Goal: Task Accomplishment & Management: Manage account settings

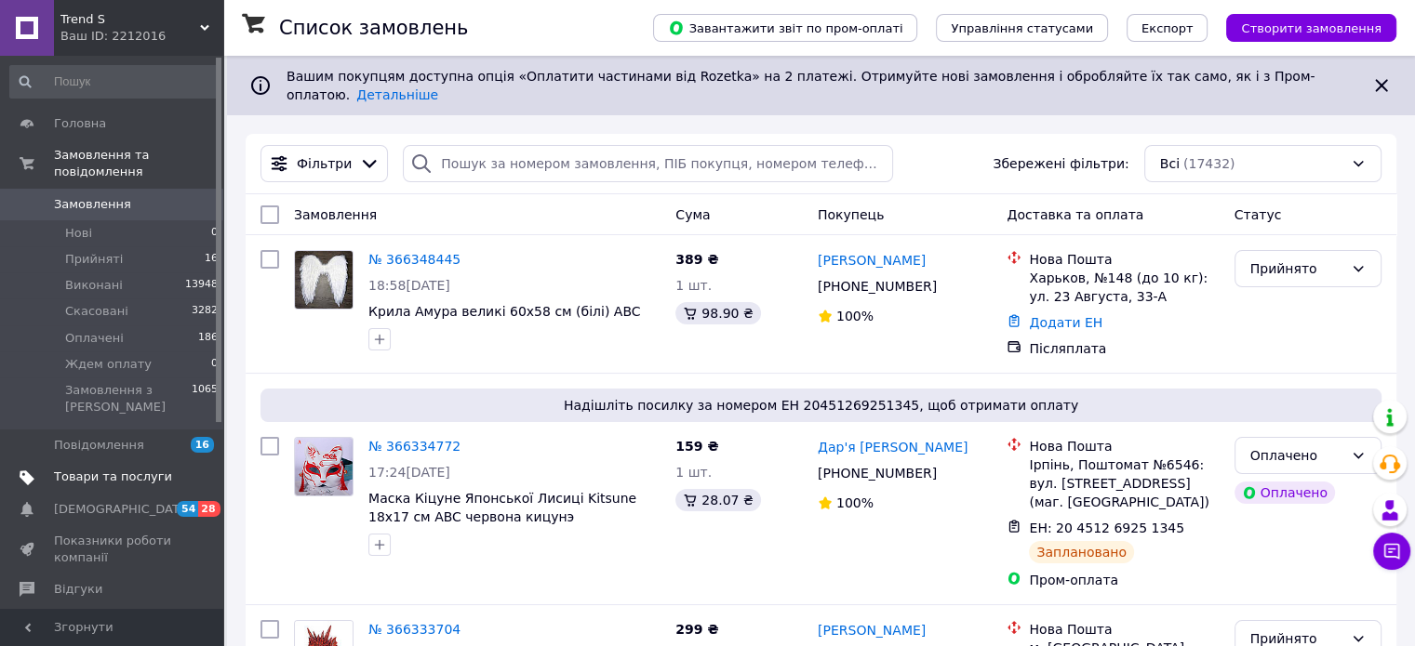
click at [68, 461] on link "Товари та послуги" at bounding box center [114, 477] width 229 height 32
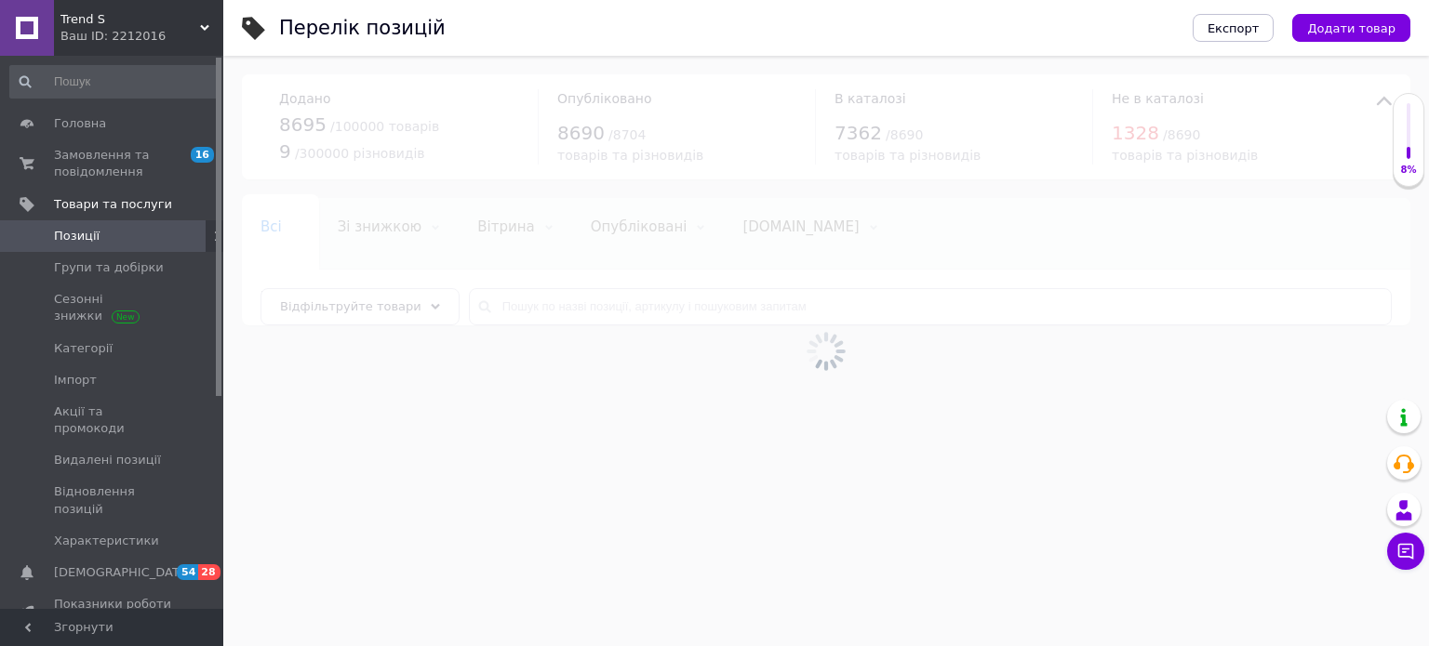
click at [623, 304] on div at bounding box center [825, 351] width 1205 height 591
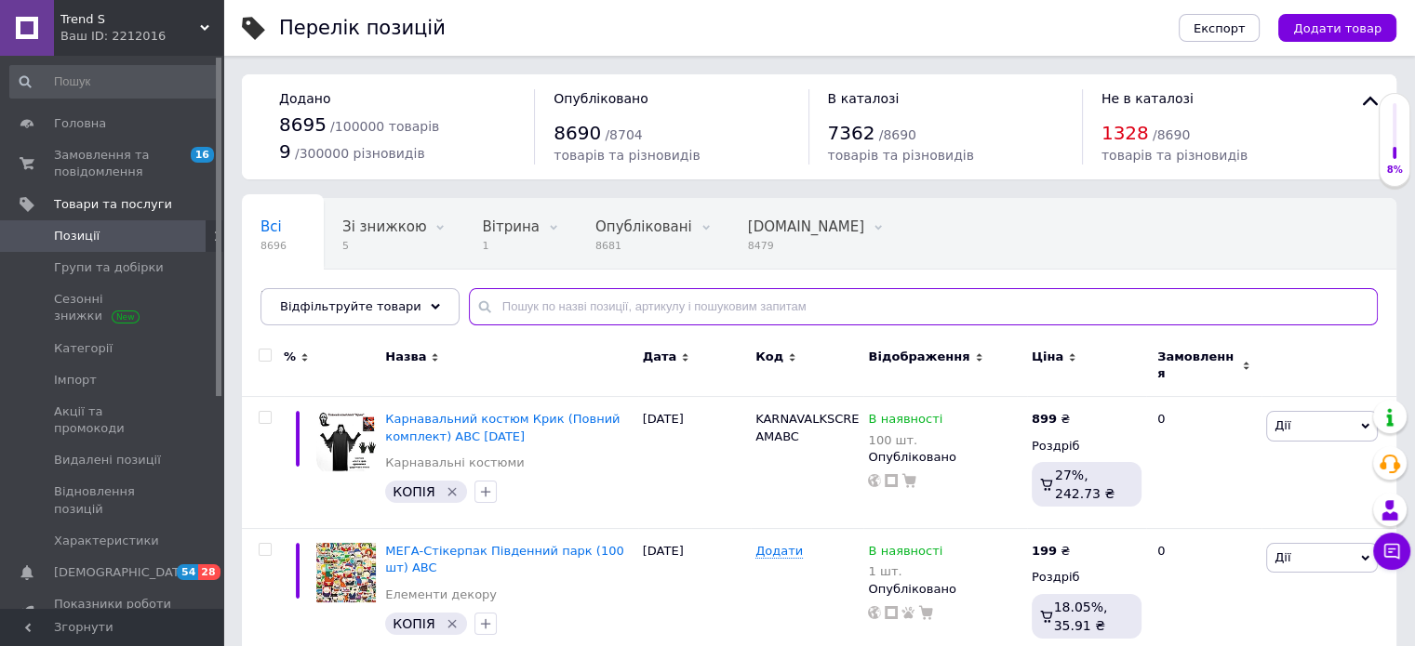
click at [614, 289] on input "text" at bounding box center [923, 306] width 909 height 37
type input "r"
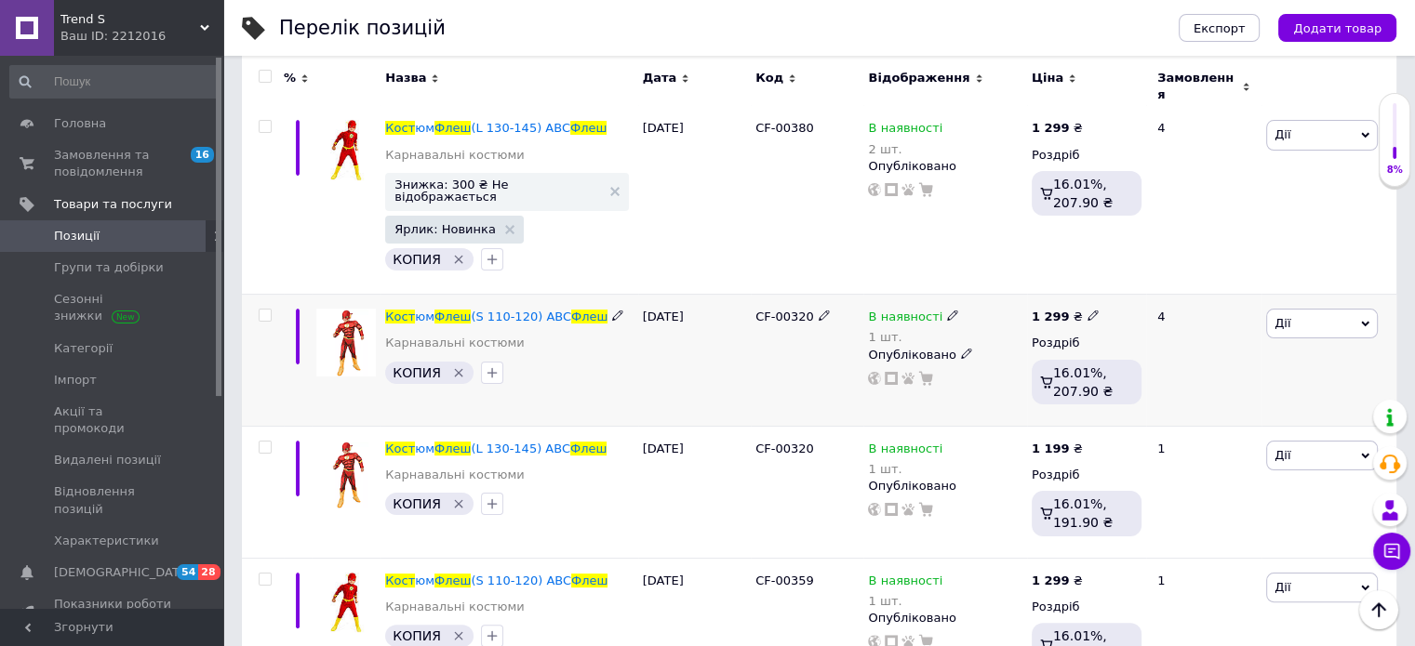
scroll to position [372, 0]
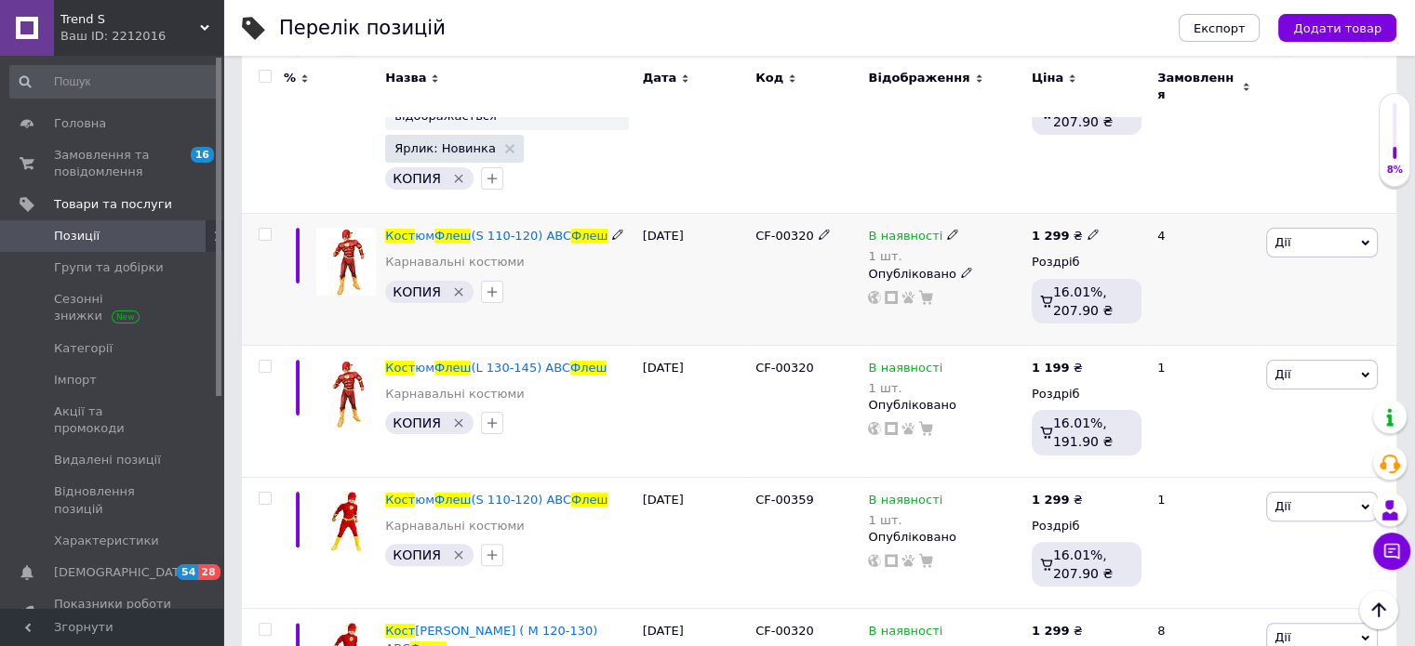
type input "кост флеш"
click at [890, 229] on span "В наявності" at bounding box center [905, 239] width 74 height 20
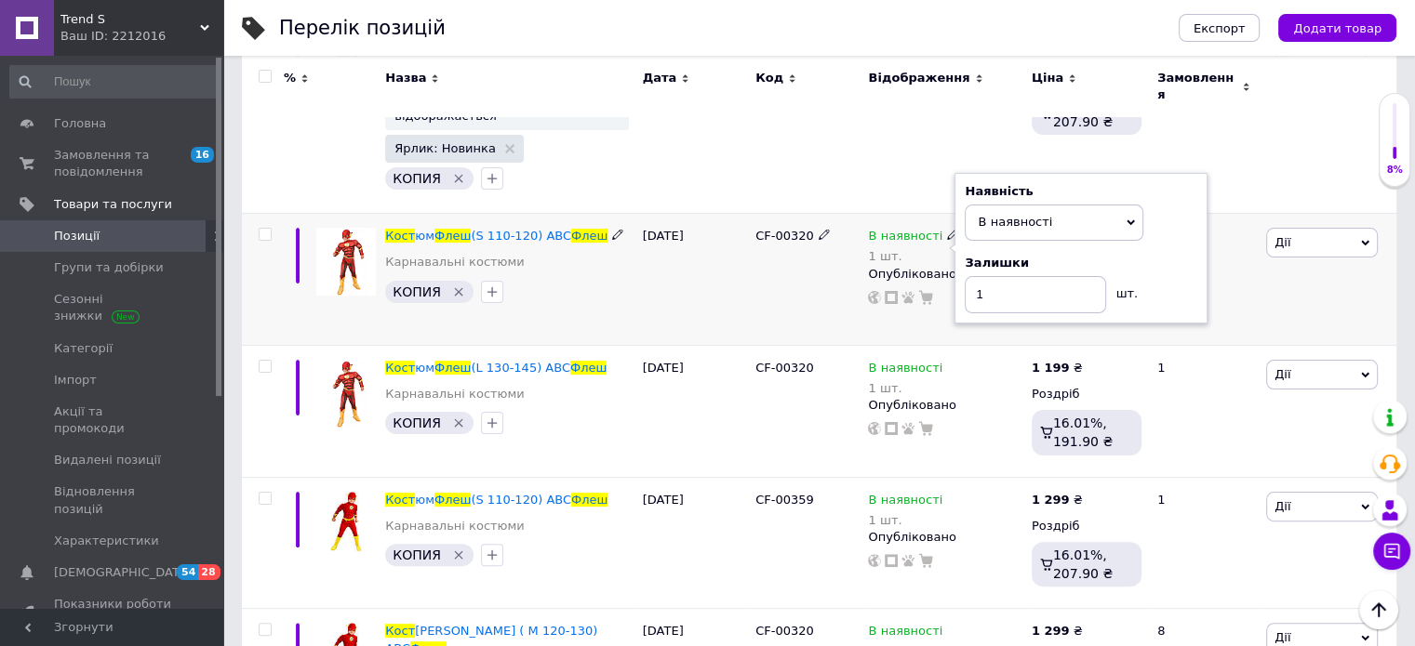
click at [961, 231] on div "Наявність В наявності Немає в наявності Під замовлення Готово до відправки Зали…" at bounding box center [1080, 248] width 253 height 151
click at [1001, 214] on span "В наявності" at bounding box center [1054, 222] width 179 height 35
click at [1002, 248] on li "Немає в наявності" at bounding box center [1053, 261] width 177 height 26
click at [990, 276] on input "1" at bounding box center [1035, 294] width 141 height 37
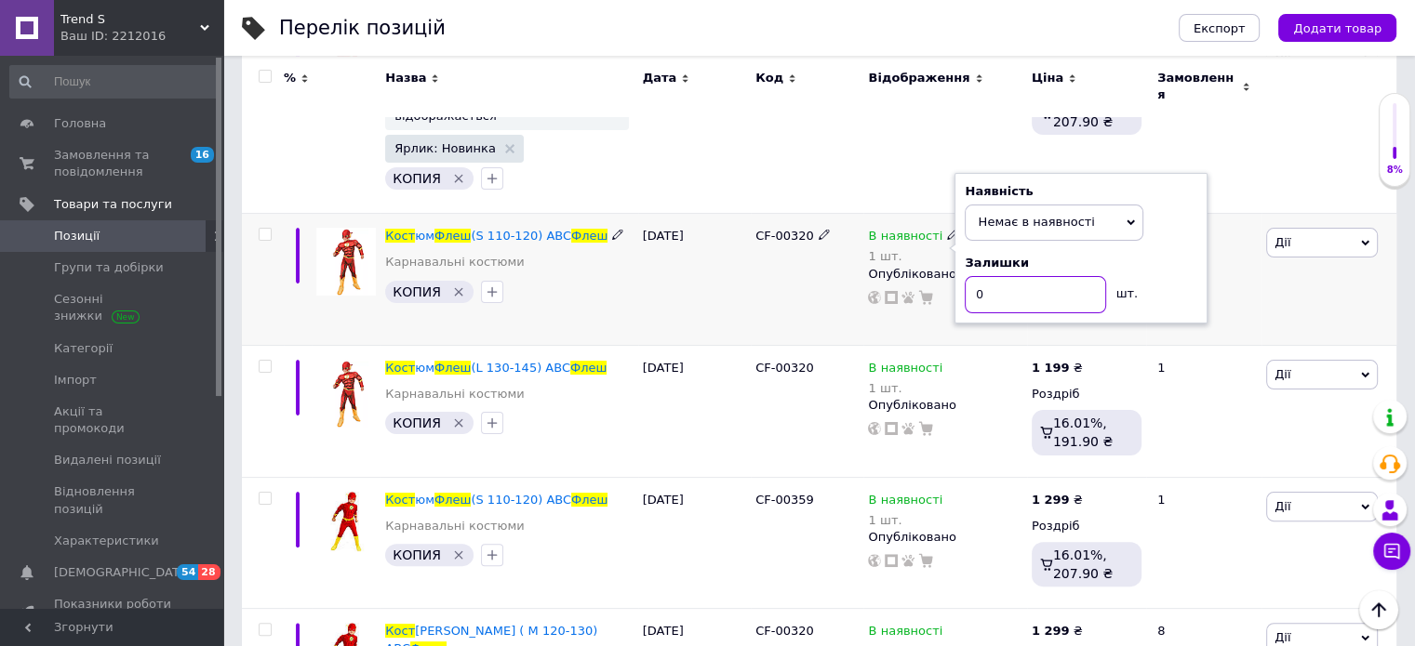
type input "0"
click at [755, 282] on div "CF-00320" at bounding box center [807, 280] width 113 height 132
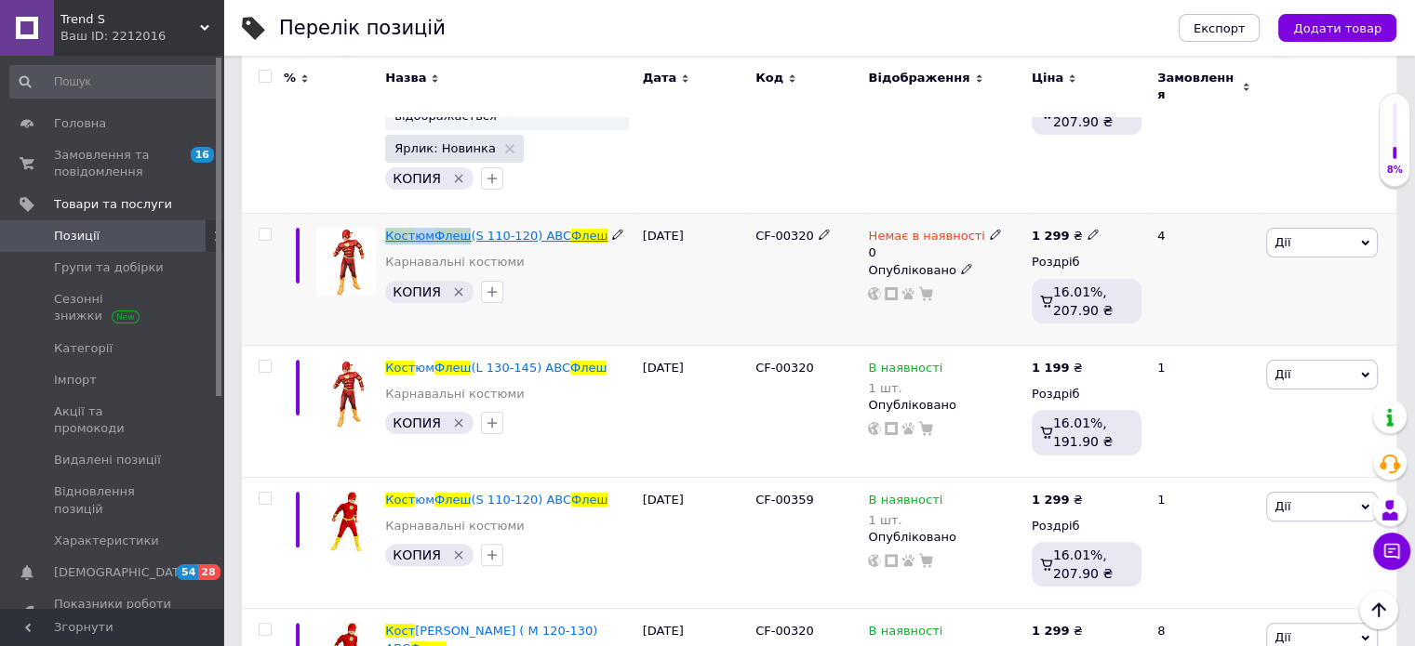
drag, startPoint x: 383, startPoint y: 200, endPoint x: 463, endPoint y: 211, distance: 80.8
click at [463, 214] on div "Кост юм Флеш (S 110-120) ABC Флеш Карнавальні костюми КОПИЯ" at bounding box center [508, 280] width 257 height 132
drag, startPoint x: 463, startPoint y: 211, endPoint x: 444, endPoint y: 194, distance: 25.7
click at [444, 214] on div "Кост юм Флеш (S 110-120) ABC Флеш Карнавальні костюми КОПИЯ" at bounding box center [508, 280] width 257 height 132
click at [380, 214] on div "Кост юм Флеш (S 110-120) ABC Флеш Карнавальні костюми КОПИЯ" at bounding box center [508, 280] width 257 height 132
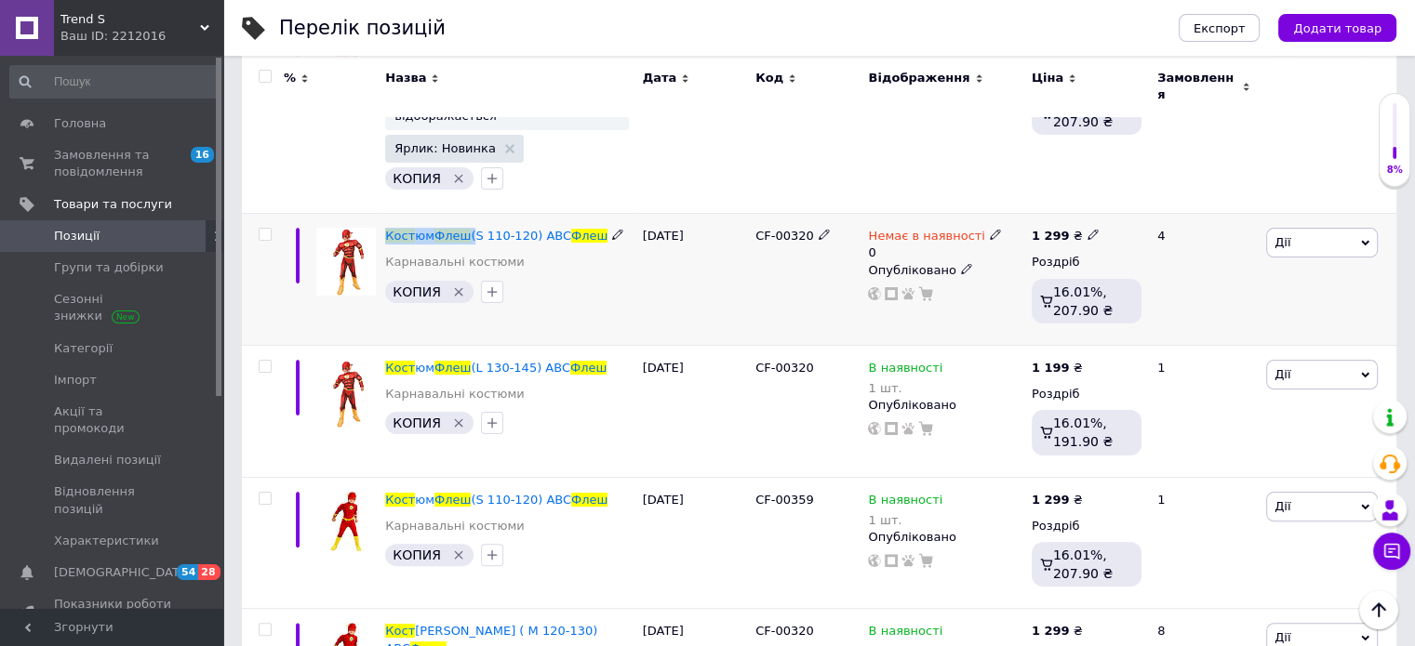
drag, startPoint x: 387, startPoint y: 194, endPoint x: 465, endPoint y: 200, distance: 78.3
click at [465, 214] on div "Кост юм Флеш (S 110-120) ABC Флеш Карнавальні костюми КОПИЯ" at bounding box center [508, 280] width 257 height 132
copy span "Кост юм Флеш"
